Goal: Find specific page/section: Find specific page/section

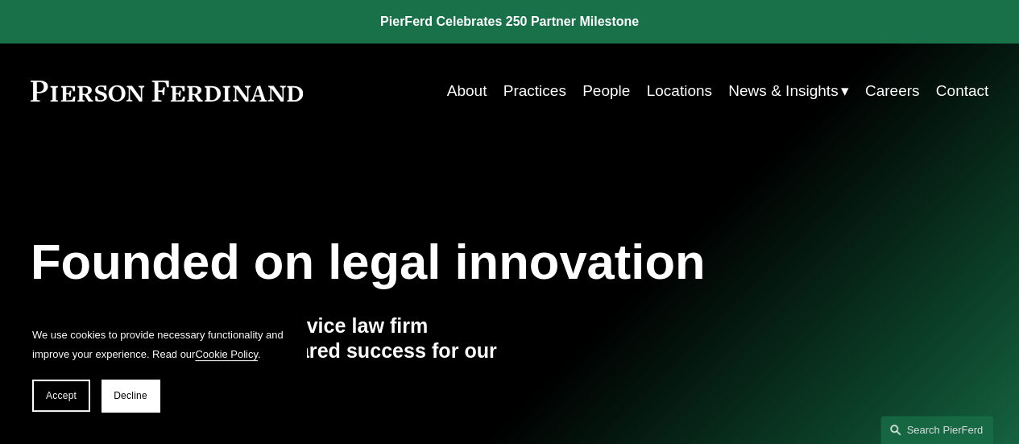
click at [605, 88] on link "People" at bounding box center [606, 91] width 48 height 31
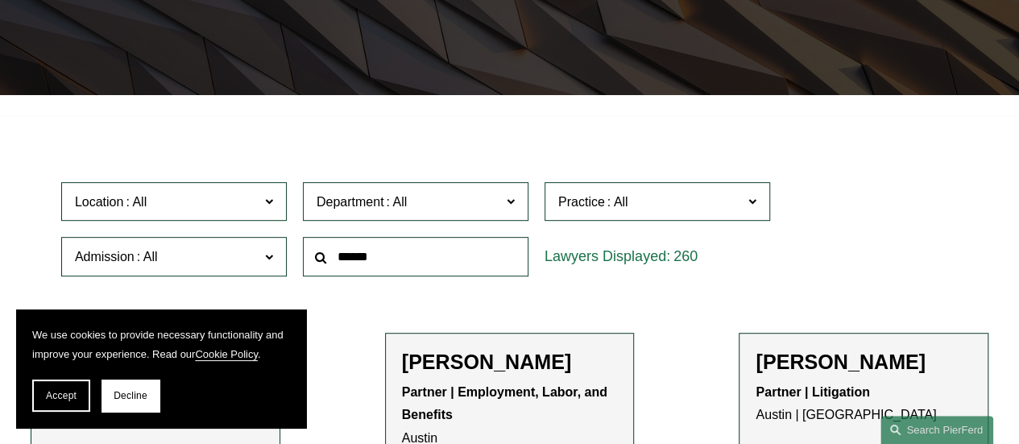
scroll to position [322, 0]
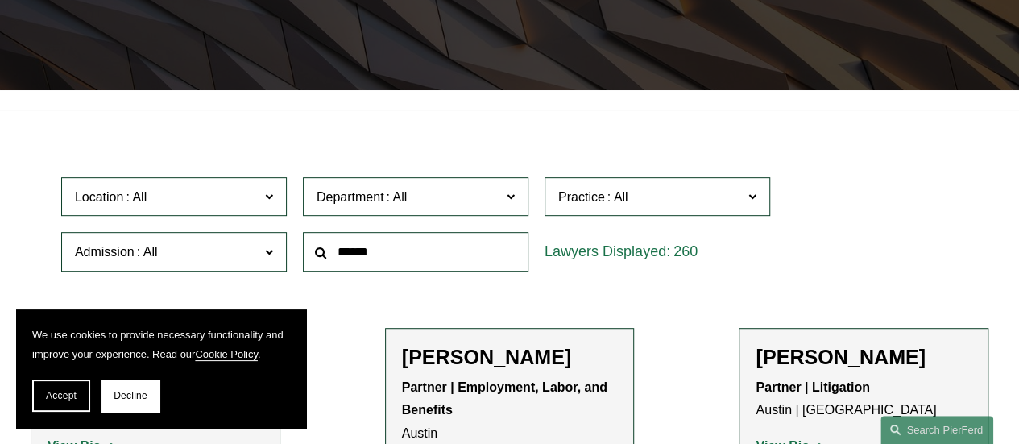
click at [111, 396] on button "Decline" at bounding box center [131, 395] width 58 height 32
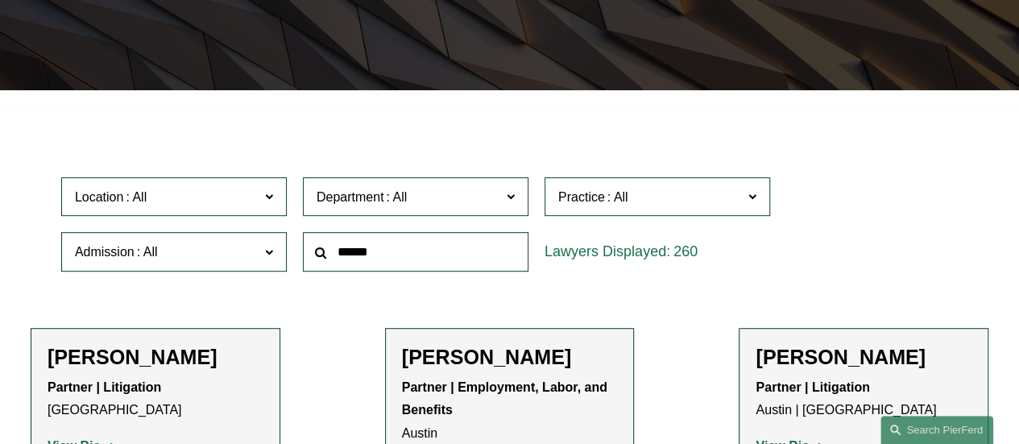
click at [224, 207] on span "Location" at bounding box center [167, 197] width 184 height 22
click at [0, 0] on link "[GEOGRAPHIC_DATA]" at bounding box center [0, 0] width 0 height 0
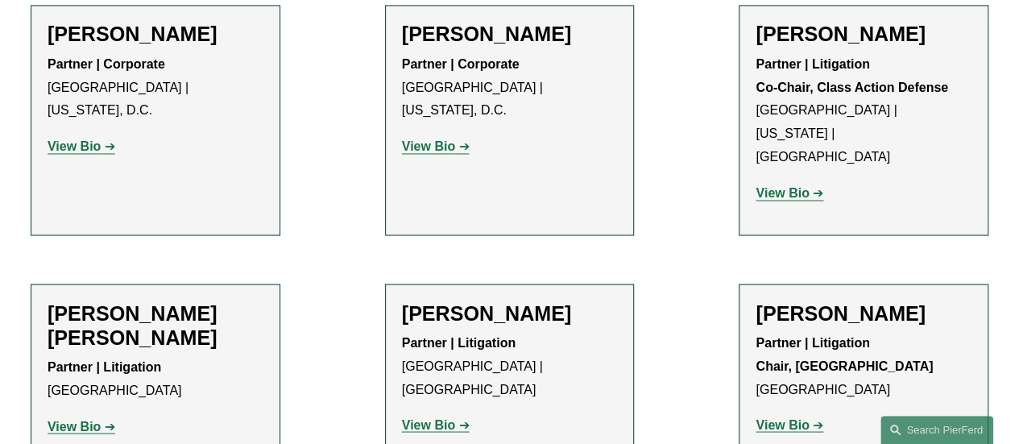
scroll to position [1369, 0]
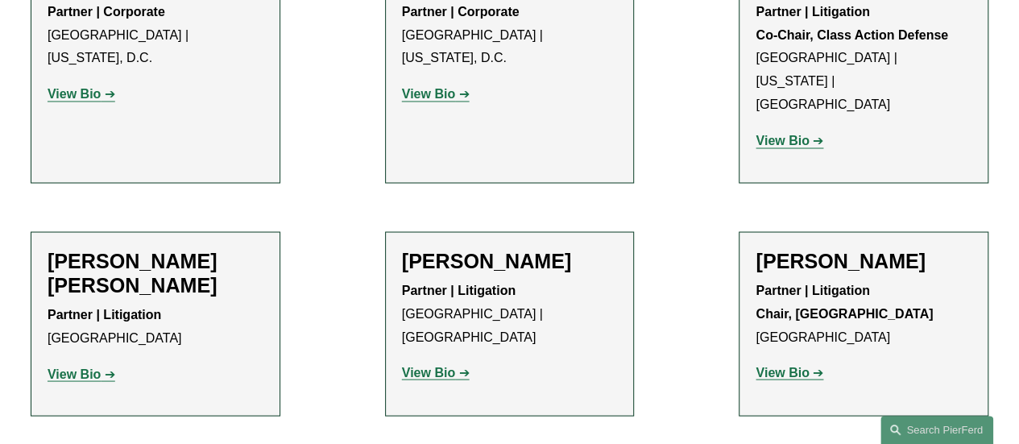
drag, startPoint x: 196, startPoint y: 223, endPoint x: 63, endPoint y: 308, distance: 157.6
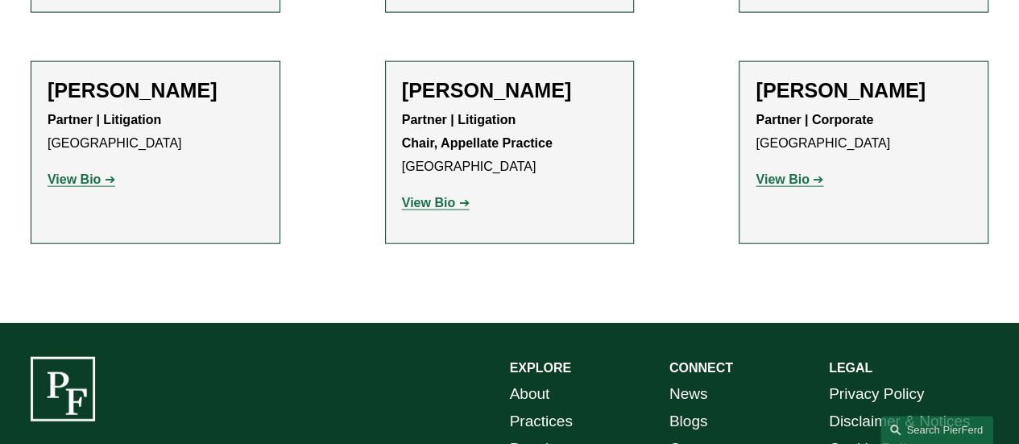
scroll to position [1692, 0]
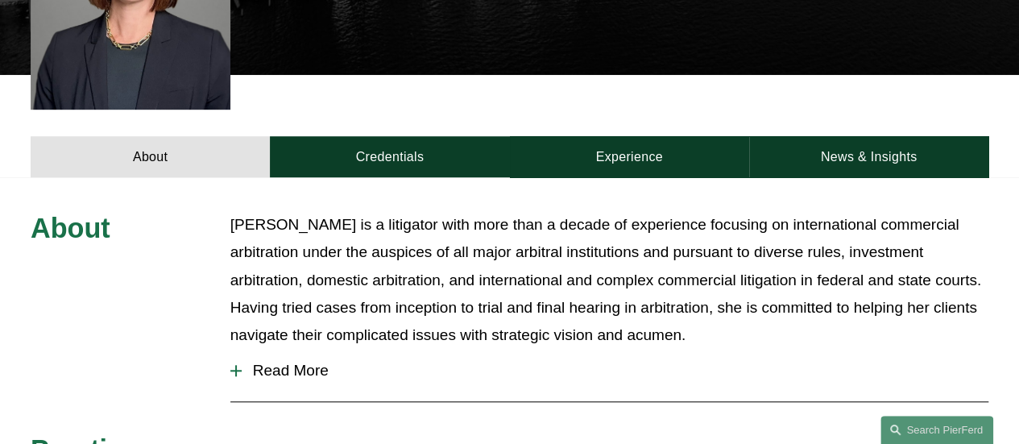
scroll to position [564, 0]
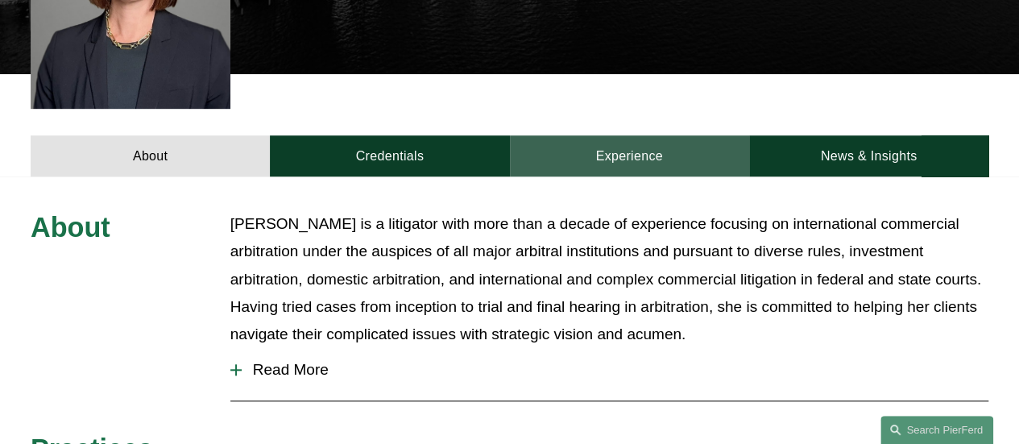
click at [634, 135] on link "Experience" at bounding box center [629, 155] width 239 height 41
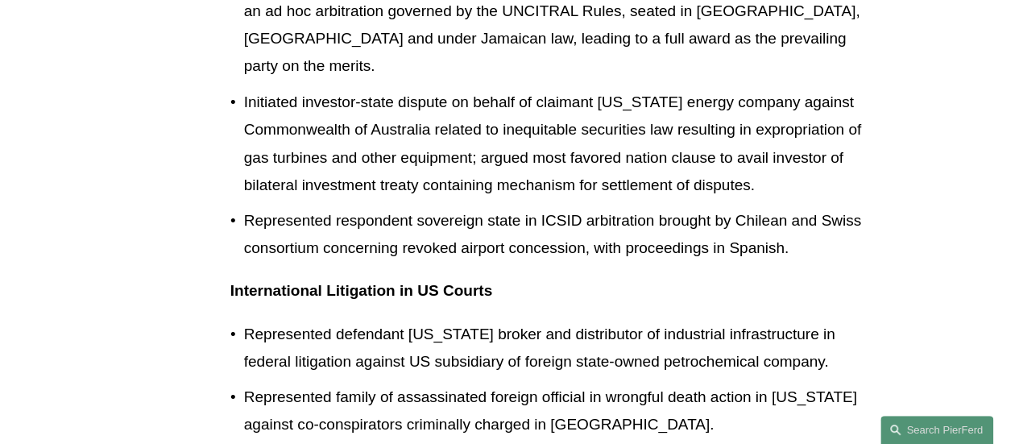
scroll to position [1450, 0]
